Goal: Find specific page/section: Find specific page/section

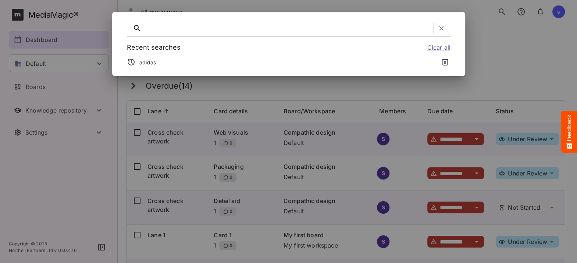
click at [280, 28] on div at bounding box center [287, 28] width 285 height 11
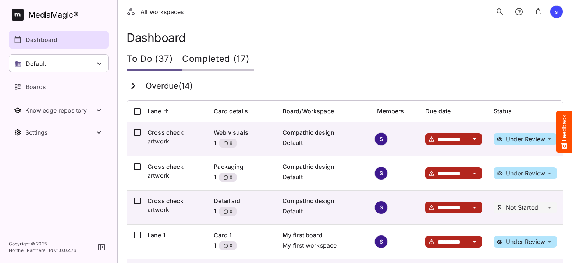
click at [502, 14] on icon "search" at bounding box center [500, 11] width 6 height 6
